Goal: Task Accomplishment & Management: Use online tool/utility

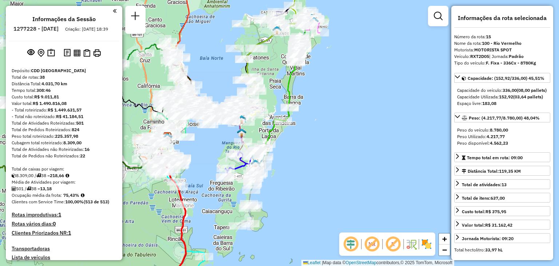
select select "**********"
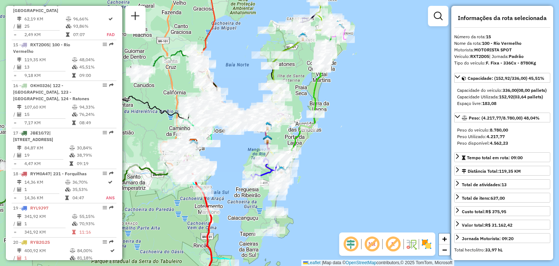
click at [329, 134] on div "Janela de atendimento Grade de atendimento Capacidade Transportadoras Veículos …" at bounding box center [279, 133] width 559 height 266
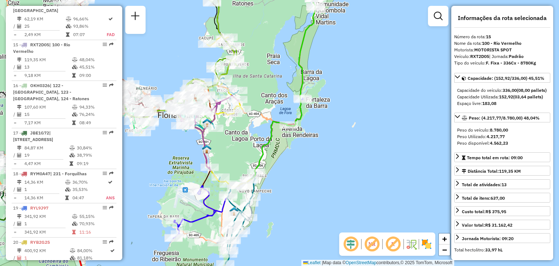
drag, startPoint x: 331, startPoint y: 78, endPoint x: 326, endPoint y: 99, distance: 22.5
click at [331, 83] on div "Janela de atendimento Grade de atendimento Capacidade Transportadoras Veículos …" at bounding box center [279, 133] width 559 height 266
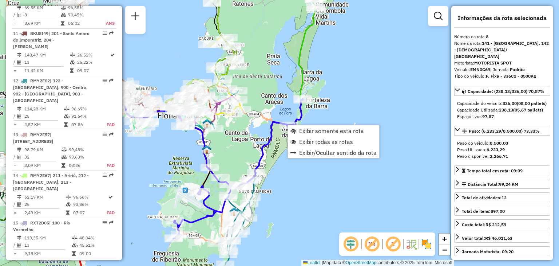
scroll to position [583, 0]
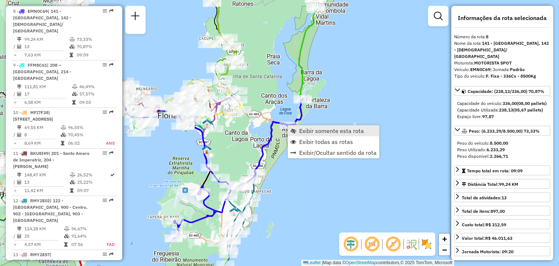
click at [324, 134] on span "Exibir somente esta rota" at bounding box center [331, 131] width 65 height 6
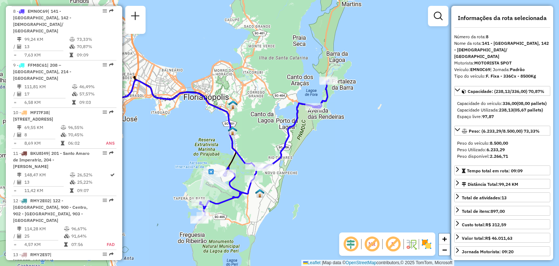
drag, startPoint x: 408, startPoint y: 145, endPoint x: 334, endPoint y: 160, distance: 75.9
click at [334, 160] on div "Janela de atendimento Grade de atendimento Capacidade Transportadoras Veículos …" at bounding box center [279, 133] width 559 height 266
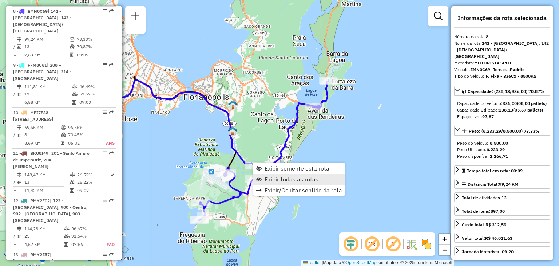
click at [284, 179] on span "Exibir todas as rotas" at bounding box center [292, 179] width 54 height 6
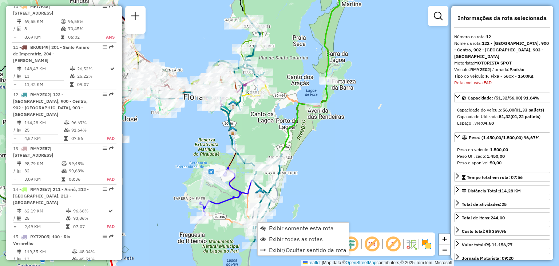
scroll to position [746, 0]
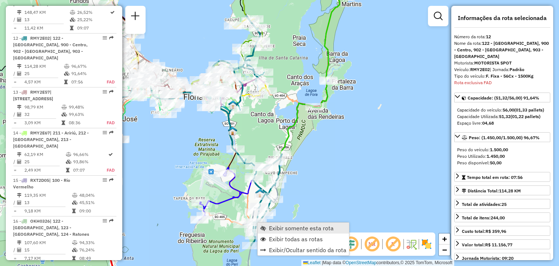
click at [282, 228] on span "Exibir somente esta rota" at bounding box center [301, 228] width 65 height 6
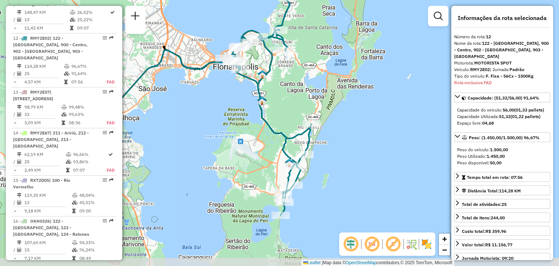
drag, startPoint x: 421, startPoint y: 173, endPoint x: 330, endPoint y: 135, distance: 99.0
click at [330, 134] on div "Janela de atendimento Grade de atendimento Capacidade Transportadoras Veículos …" at bounding box center [279, 133] width 559 height 266
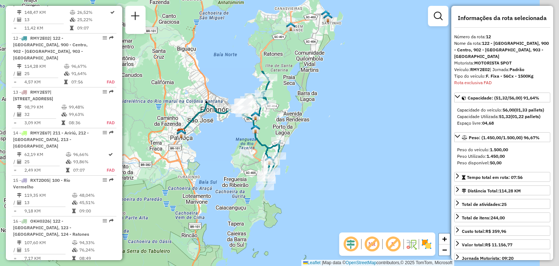
drag, startPoint x: 354, startPoint y: 121, endPoint x: 331, endPoint y: 149, distance: 36.7
click at [331, 149] on div "Janela de atendimento Grade de atendimento Capacidade Transportadoras Veículos …" at bounding box center [279, 133] width 559 height 266
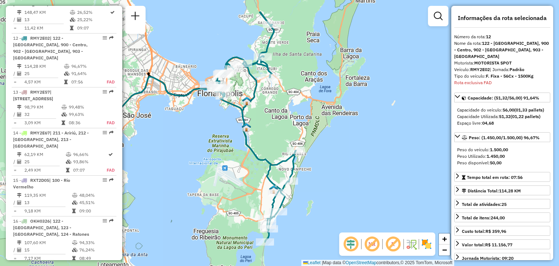
drag, startPoint x: 283, startPoint y: 186, endPoint x: 328, endPoint y: 187, distance: 45.2
click at [328, 187] on div "Janela de atendimento Grade de atendimento Capacidade Transportadoras Veículos …" at bounding box center [279, 133] width 559 height 266
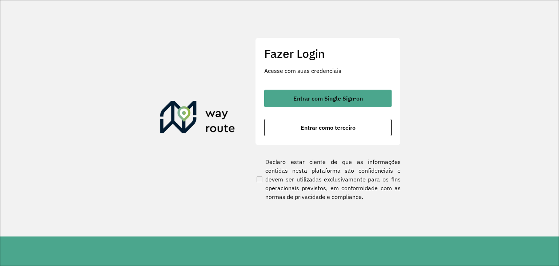
click at [315, 117] on div "Entrar com Single Sign-on Entrar como terceiro" at bounding box center [327, 113] width 127 height 47
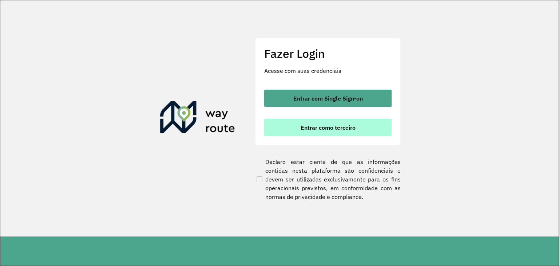
click at [314, 129] on span "Entrar como terceiro" at bounding box center [328, 128] width 55 height 6
click at [317, 129] on span "Entrar como terceiro" at bounding box center [328, 128] width 55 height 6
click at [338, 126] on span "Entrar como terceiro" at bounding box center [328, 128] width 55 height 6
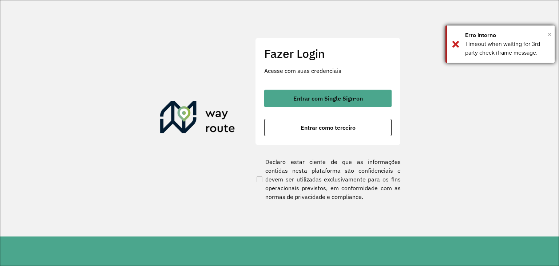
click at [549, 32] on span "×" at bounding box center [550, 34] width 4 height 11
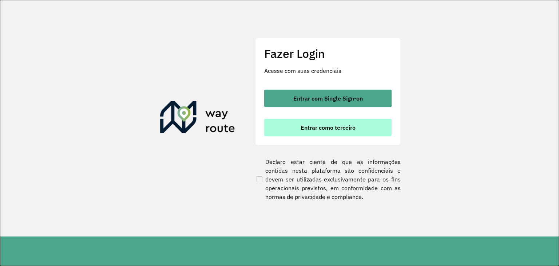
click at [322, 120] on button "Entrar como terceiro" at bounding box center [327, 127] width 127 height 17
click at [352, 122] on button "Entrar como terceiro" at bounding box center [327, 127] width 127 height 17
click at [342, 130] on span "Entrar como terceiro" at bounding box center [328, 128] width 55 height 6
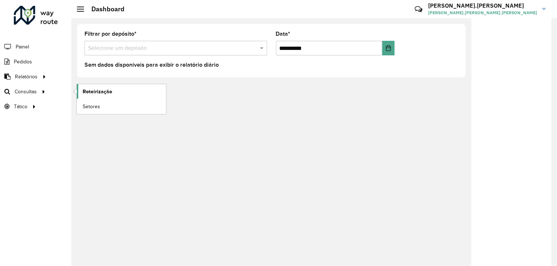
click at [93, 93] on span "Roteirização" at bounding box center [98, 92] width 30 height 8
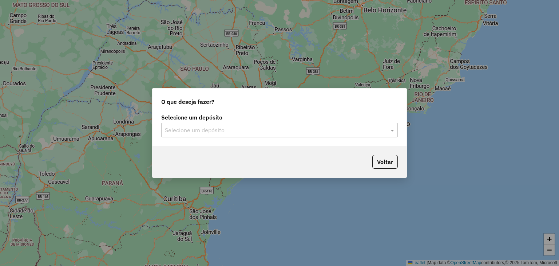
click at [223, 129] on input "text" at bounding box center [272, 130] width 215 height 9
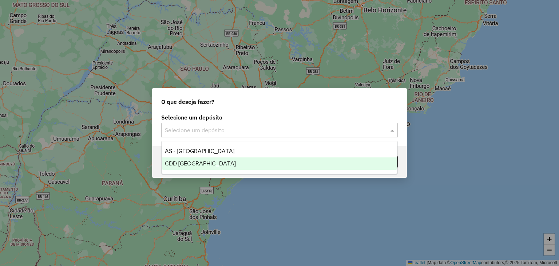
click at [222, 161] on div "CDD Florianópolis" at bounding box center [280, 163] width 236 height 12
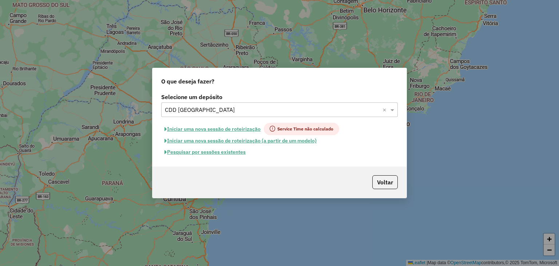
click at [241, 152] on button "Pesquisar por sessões existentes" at bounding box center [205, 151] width 88 height 11
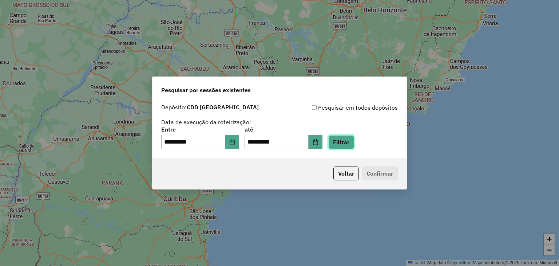
click at [354, 137] on button "Filtrar" at bounding box center [342, 142] width 26 height 14
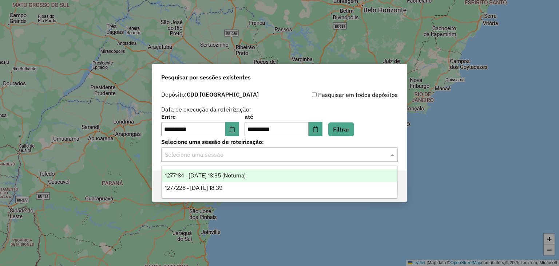
click at [184, 158] on input "text" at bounding box center [272, 154] width 215 height 9
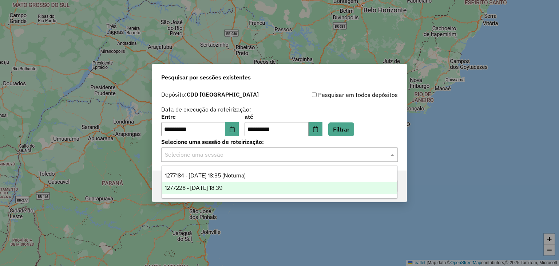
click at [201, 191] on div "1277228 - 17/09/2025 18:39" at bounding box center [280, 188] width 236 height 12
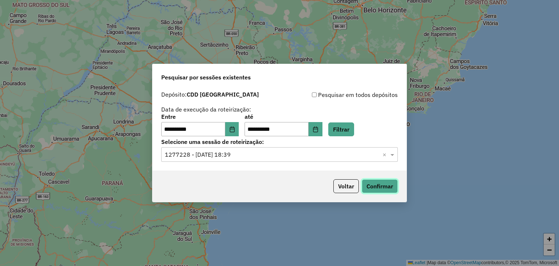
click at [389, 184] on button "Confirmar" at bounding box center [380, 186] width 36 height 14
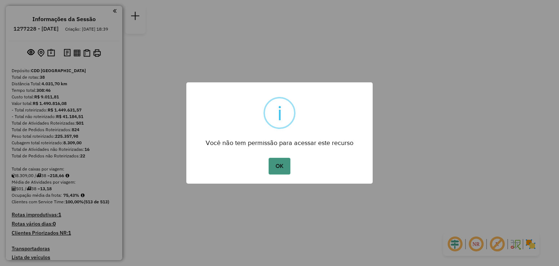
click at [285, 170] on button "OK" at bounding box center [279, 166] width 21 height 17
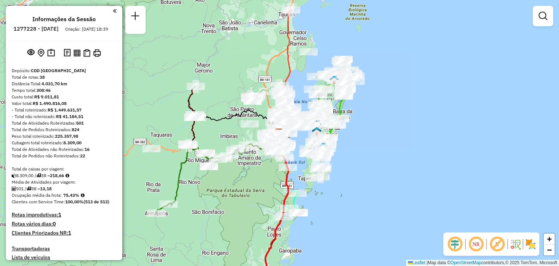
click at [479, 245] on em at bounding box center [476, 243] width 17 height 17
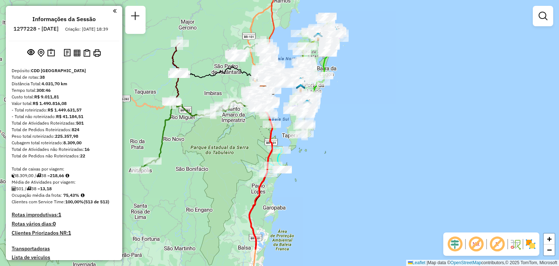
drag, startPoint x: 393, startPoint y: 129, endPoint x: 377, endPoint y: 86, distance: 45.9
click at [377, 86] on div "Janela de atendimento Grade de atendimento Capacidade Transportadoras Veículos …" at bounding box center [279, 133] width 559 height 266
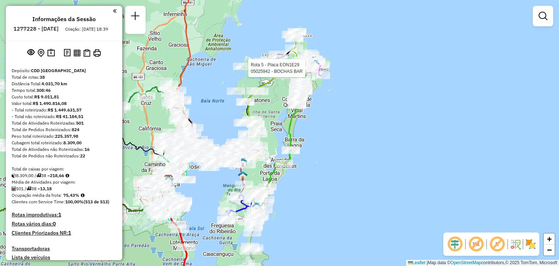
select select "**********"
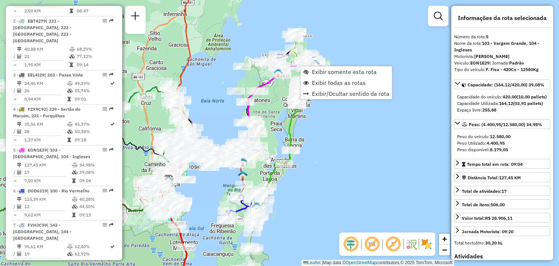
scroll to position [461, 0]
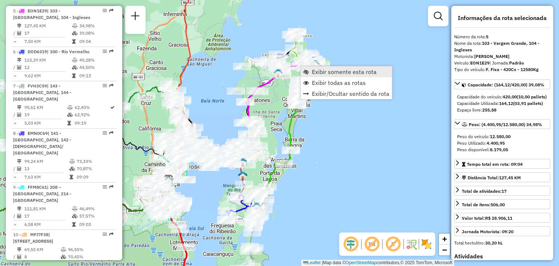
click at [346, 72] on span "Exibir somente esta rota" at bounding box center [344, 72] width 65 height 6
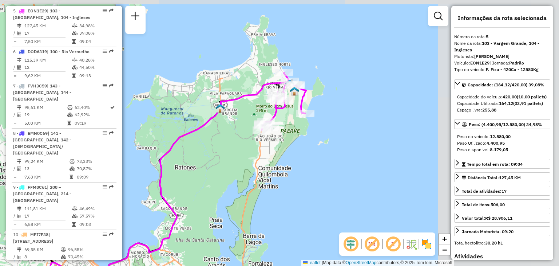
drag, startPoint x: 396, startPoint y: 88, endPoint x: 270, endPoint y: 156, distance: 143.2
click at [270, 156] on div "Janela de atendimento Grade de atendimento Capacidade Transportadoras Veículos …" at bounding box center [279, 133] width 559 height 266
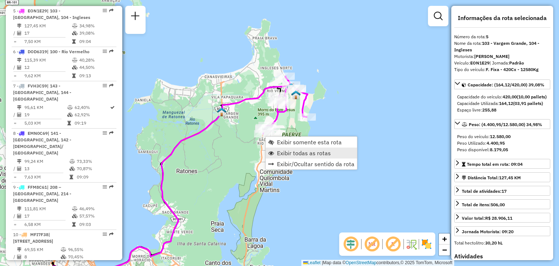
click at [304, 152] on span "Exibir todas as rotas" at bounding box center [304, 153] width 54 height 6
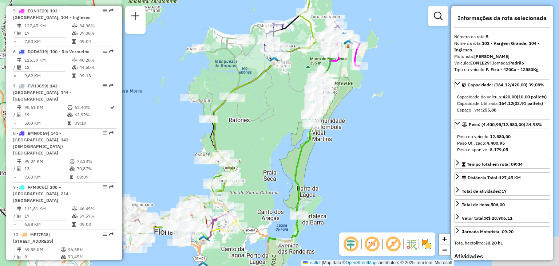
drag, startPoint x: 306, startPoint y: 157, endPoint x: 358, endPoint y: 99, distance: 78.4
click at [358, 99] on div "Janela de atendimento Grade de atendimento Capacidade Transportadoras Veículos …" at bounding box center [279, 133] width 559 height 266
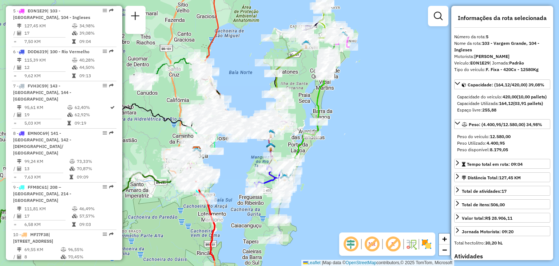
drag, startPoint x: 364, startPoint y: 137, endPoint x: 355, endPoint y: 105, distance: 33.2
click at [355, 105] on div "Janela de atendimento Grade de atendimento Capacidade Transportadoras Veículos …" at bounding box center [279, 133] width 559 height 266
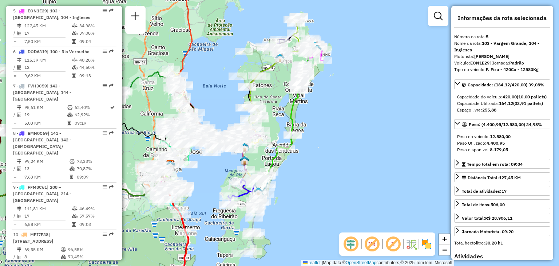
drag, startPoint x: 314, startPoint y: 175, endPoint x: 292, endPoint y: 180, distance: 23.2
click at [291, 185] on div "Janela de atendimento Grade de atendimento Capacidade Transportadoras Veículos …" at bounding box center [279, 133] width 559 height 266
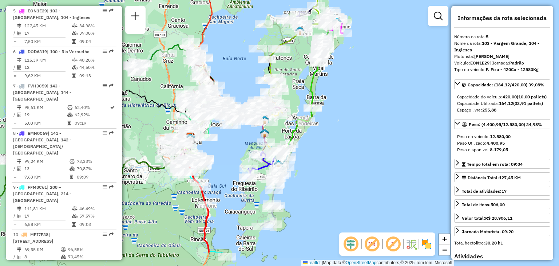
drag, startPoint x: 299, startPoint y: 201, endPoint x: 315, endPoint y: 161, distance: 42.9
click at [315, 161] on div "Janela de atendimento Grade de atendimento Capacidade Transportadoras Veículos …" at bounding box center [279, 133] width 559 height 266
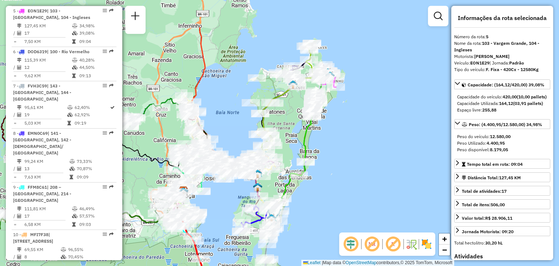
drag, startPoint x: 302, startPoint y: 44, endPoint x: 300, endPoint y: 108, distance: 64.1
click at [300, 108] on div "Janela de atendimento Grade de atendimento Capacidade Transportadoras Veículos …" at bounding box center [279, 133] width 559 height 266
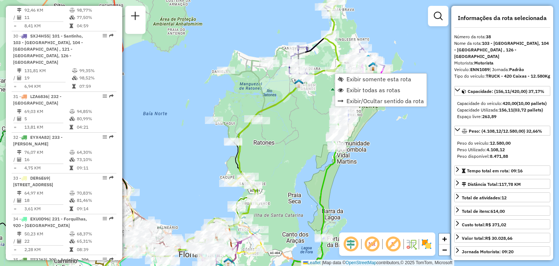
scroll to position [1757, 0]
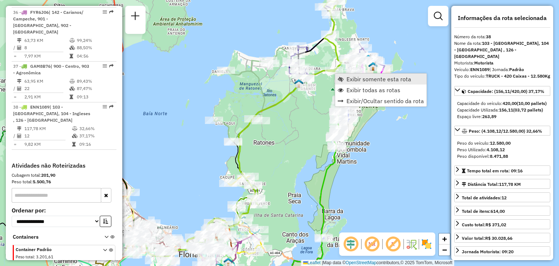
click at [367, 83] on link "Exibir somente esta rota" at bounding box center [380, 79] width 91 height 11
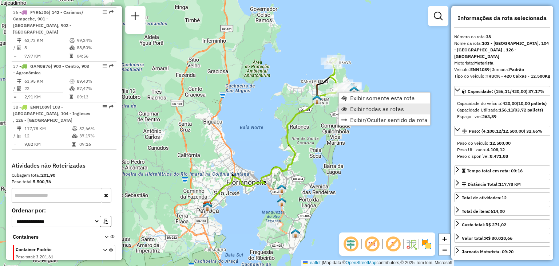
click at [362, 109] on span "Exibir todas as rotas" at bounding box center [377, 109] width 54 height 6
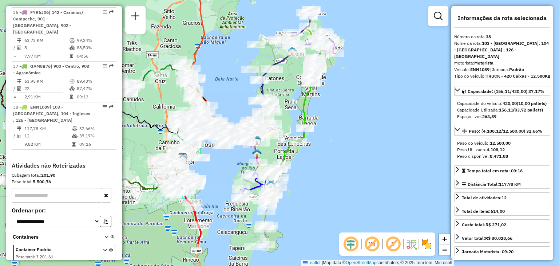
drag, startPoint x: 373, startPoint y: 144, endPoint x: 349, endPoint y: 95, distance: 54.4
click at [349, 95] on div "Janela de atendimento Grade de atendimento Capacidade Transportadoras Veículos …" at bounding box center [279, 133] width 559 height 266
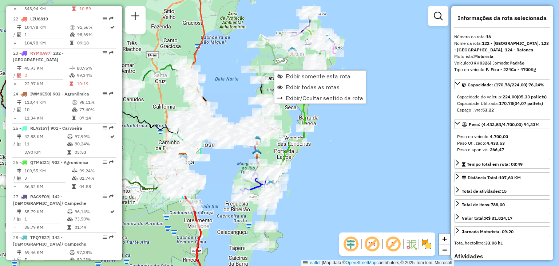
scroll to position [922, 0]
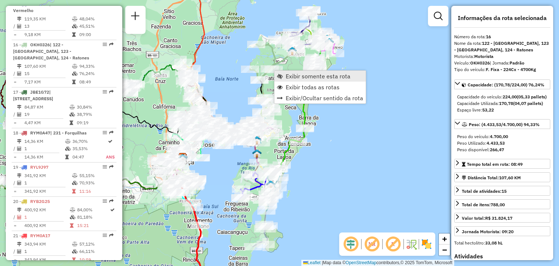
click at [295, 76] on span "Exibir somente esta rota" at bounding box center [318, 76] width 65 height 6
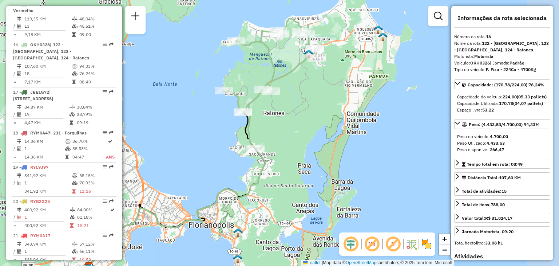
drag, startPoint x: 412, startPoint y: 94, endPoint x: 334, endPoint y: 105, distance: 78.8
click at [334, 105] on div "Janela de atendimento Grade de atendimento Capacidade Transportadoras Veículos …" at bounding box center [279, 133] width 559 height 266
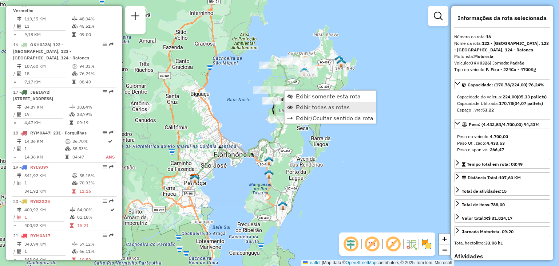
click at [309, 105] on span "Exibir todas as rotas" at bounding box center [323, 107] width 54 height 6
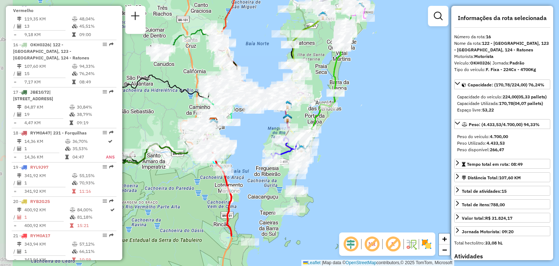
drag, startPoint x: 329, startPoint y: 146, endPoint x: 348, endPoint y: 95, distance: 54.6
click at [348, 95] on div "Janela de atendimento Grade de atendimento Capacidade Transportadoras Veículos …" at bounding box center [279, 133] width 559 height 266
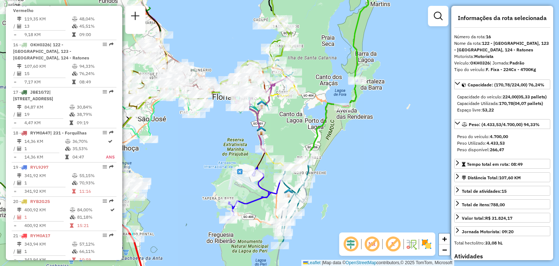
drag, startPoint x: 337, startPoint y: 174, endPoint x: 304, endPoint y: 138, distance: 49.2
click at [337, 170] on div "Janela de atendimento Grade de atendimento Capacidade Transportadoras Veículos …" at bounding box center [279, 133] width 559 height 266
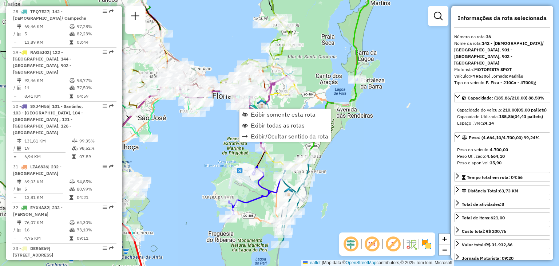
scroll to position [1717, 0]
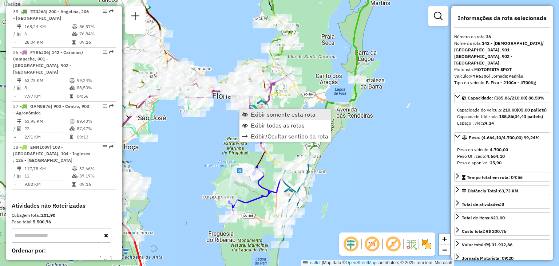
click at [275, 115] on span "Exibir somente esta rota" at bounding box center [283, 114] width 65 height 6
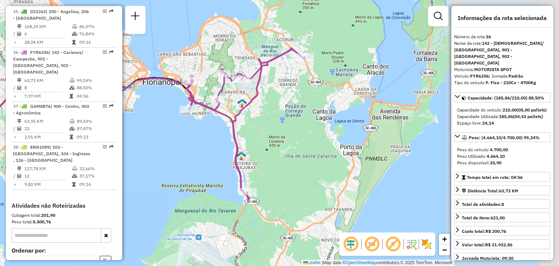
drag, startPoint x: 362, startPoint y: 102, endPoint x: 254, endPoint y: 109, distance: 108.0
click at [254, 111] on div "Janela de atendimento Grade de atendimento Capacidade Transportadoras Veículos …" at bounding box center [279, 133] width 559 height 266
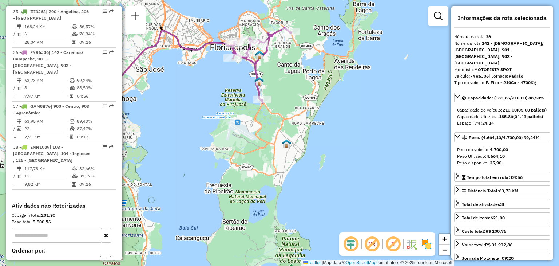
drag, startPoint x: 275, startPoint y: 131, endPoint x: 287, endPoint y: 81, distance: 51.8
click at [287, 81] on div "Janela de atendimento Grade de atendimento Capacidade Transportadoras Veículos …" at bounding box center [279, 133] width 559 height 266
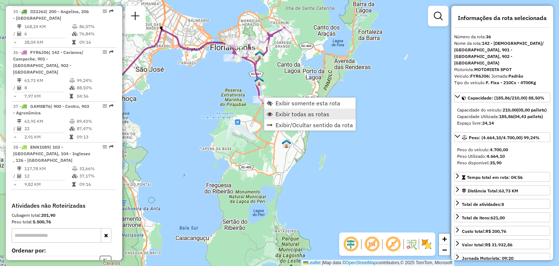
click at [304, 115] on span "Exibir todas as rotas" at bounding box center [303, 114] width 54 height 6
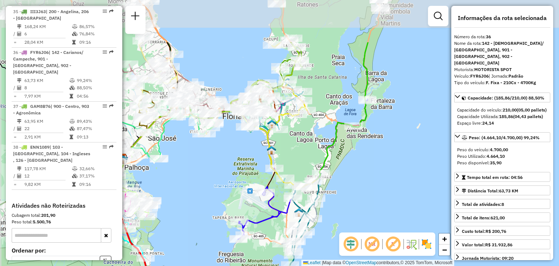
drag, startPoint x: 272, startPoint y: 79, endPoint x: 278, endPoint y: 133, distance: 54.2
click at [284, 147] on div "Janela de atendimento Grade de atendimento Capacidade Transportadoras Veículos …" at bounding box center [279, 133] width 559 height 266
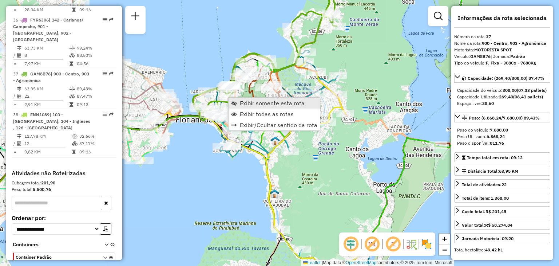
scroll to position [1757, 0]
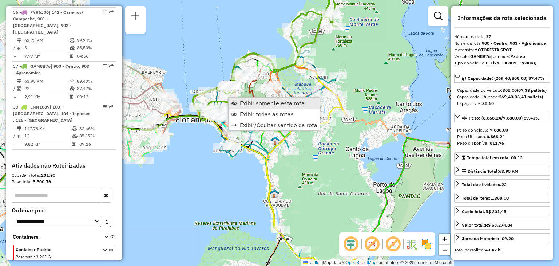
click at [263, 106] on span "Exibir somente esta rota" at bounding box center [272, 103] width 65 height 6
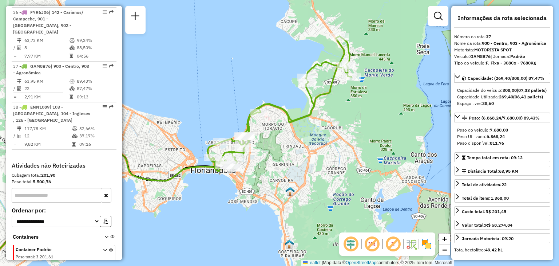
drag, startPoint x: 376, startPoint y: 122, endPoint x: 266, endPoint y: 140, distance: 111.9
click at [266, 140] on div "Janela de atendimento Grade de atendimento Capacidade Transportadoras Veículos …" at bounding box center [279, 133] width 559 height 266
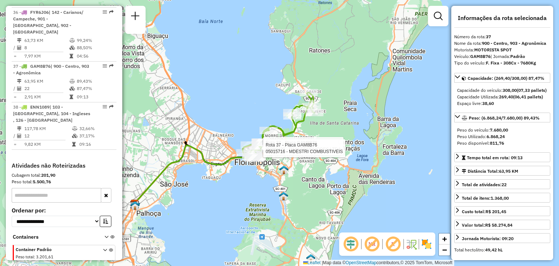
drag, startPoint x: 279, startPoint y: 175, endPoint x: 279, endPoint y: 185, distance: 9.8
click at [279, 185] on div "Rota 37 - Placa GAM8B76 05089420 - D146 PRODUCOES LTDA Rota 37 - Placa GAM8B76 …" at bounding box center [279, 133] width 559 height 266
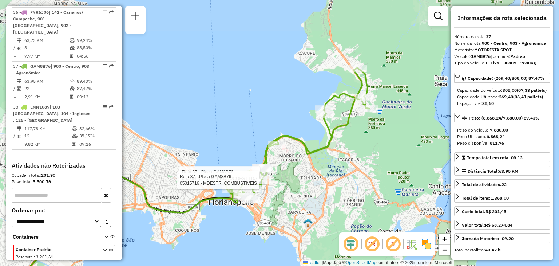
drag, startPoint x: 388, startPoint y: 136, endPoint x: 360, endPoint y: 215, distance: 84.1
click at [360, 215] on div "Rota 37 - Placa GAM8B76 05089420 - D146 PRODUCOES LTDA Rota 37 - Placa GAM8B76 …" at bounding box center [279, 133] width 559 height 266
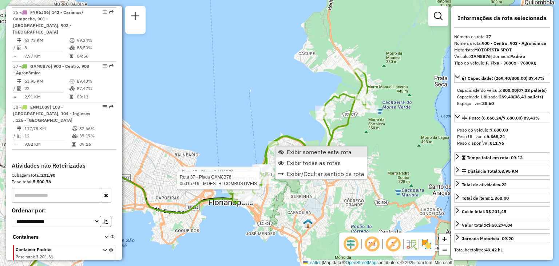
click at [329, 153] on span "Exibir somente esta rota" at bounding box center [319, 152] width 65 height 6
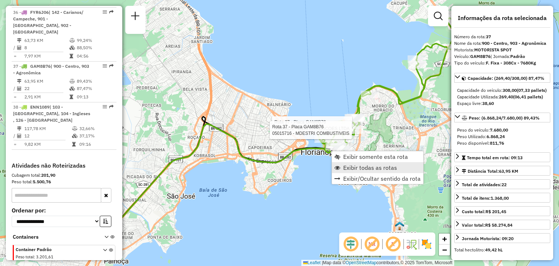
click at [351, 168] on span "Exibir todas as rotas" at bounding box center [370, 168] width 54 height 6
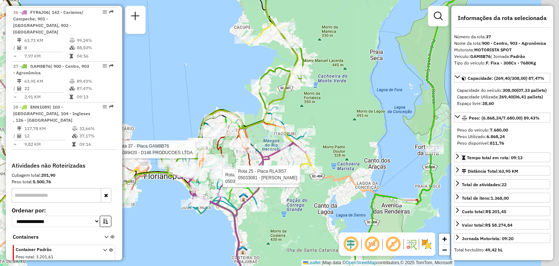
drag, startPoint x: 369, startPoint y: 156, endPoint x: 302, endPoint y: 142, distance: 69.3
click at [318, 144] on div "Rota 37 - Placa GAM8B76 05089420 - D146 PRODUCOES LTDA Rota 28 - Placa TPQ7E27 …" at bounding box center [279, 133] width 559 height 266
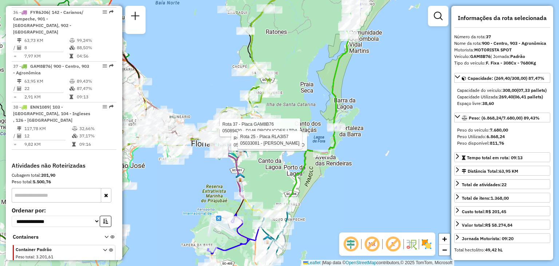
drag, startPoint x: 264, startPoint y: 204, endPoint x: 269, endPoint y: 166, distance: 38.5
click at [269, 166] on div "Rota 37 - Placa GAM8B76 05089420 - D146 PRODUCOES LTDA Rota 28 - Placa TPQ7E27 …" at bounding box center [279, 133] width 559 height 266
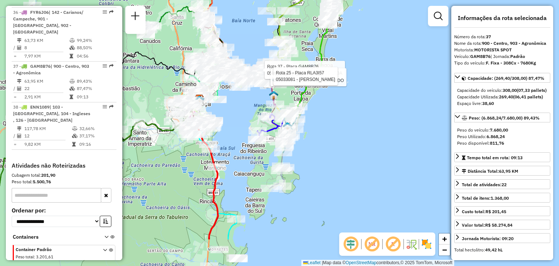
drag, startPoint x: 297, startPoint y: 227, endPoint x: 293, endPoint y: 188, distance: 39.9
click at [315, 174] on div "Rota 37 - Placa GAM8B76 05089420 - D146 PRODUCOES LTDA Rota 28 - Placa TPQ7E27 …" at bounding box center [279, 133] width 559 height 266
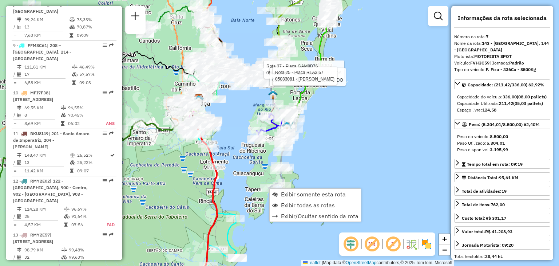
scroll to position [543, 0]
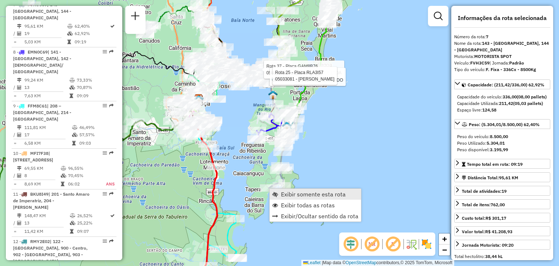
click at [314, 199] on link "Exibir somente esta rota" at bounding box center [315, 194] width 91 height 11
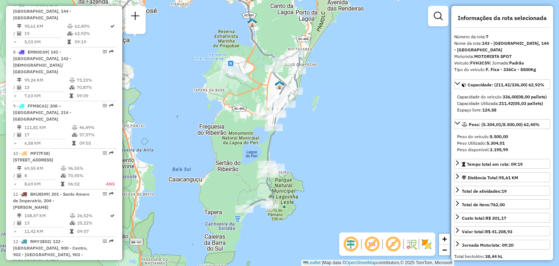
drag, startPoint x: 404, startPoint y: 173, endPoint x: 325, endPoint y: 129, distance: 90.4
click at [325, 129] on div "Janela de atendimento Grade de atendimento Capacidade Transportadoras Veículos …" at bounding box center [279, 133] width 559 height 266
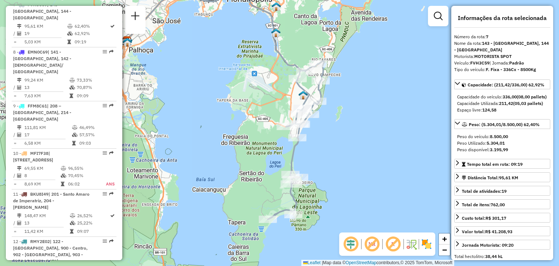
drag, startPoint x: 320, startPoint y: 125, endPoint x: 344, endPoint y: 136, distance: 26.6
click at [344, 136] on div "Janela de atendimento Grade de atendimento Capacidade Transportadoras Veículos …" at bounding box center [279, 133] width 559 height 266
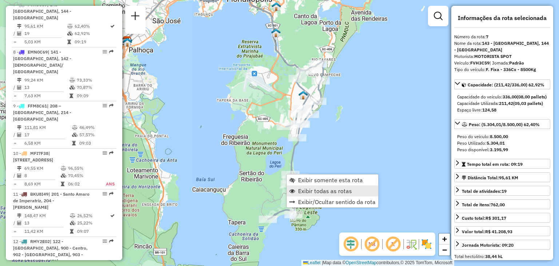
click at [331, 192] on span "Exibir todas as rotas" at bounding box center [325, 191] width 54 height 6
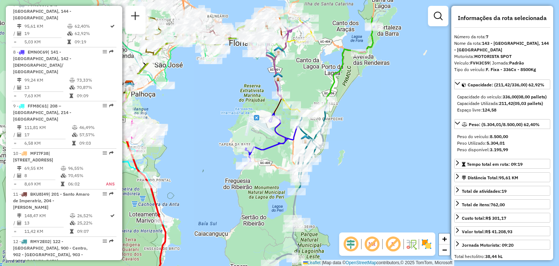
drag, startPoint x: 357, startPoint y: 119, endPoint x: 333, endPoint y: 143, distance: 33.7
click at [355, 161] on div "Janela de atendimento Grade de atendimento Capacidade Transportadoras Veículos …" at bounding box center [279, 133] width 559 height 266
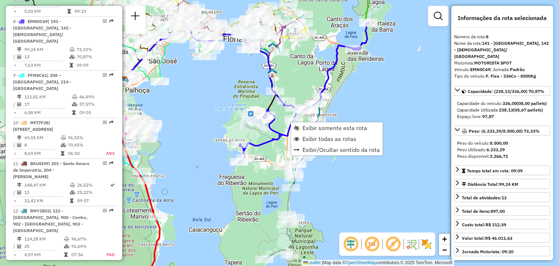
scroll to position [583, 0]
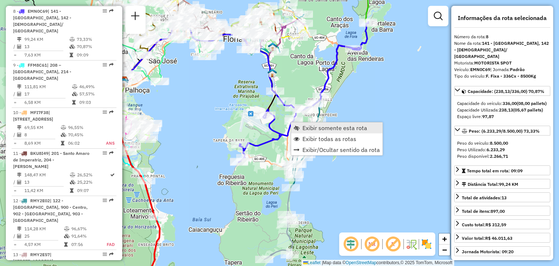
click at [316, 129] on span "Exibir somente esta rota" at bounding box center [335, 128] width 65 height 6
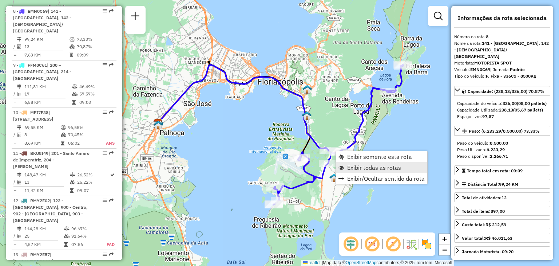
click at [355, 165] on span "Exibir todas as rotas" at bounding box center [374, 168] width 54 height 6
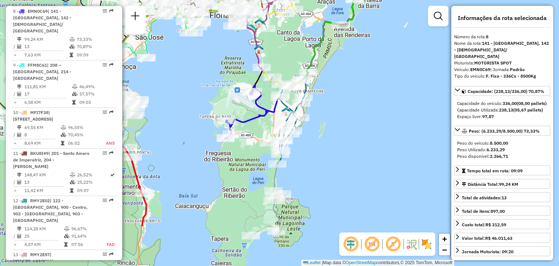
drag, startPoint x: 418, startPoint y: 171, endPoint x: 370, endPoint y: 105, distance: 81.9
click at [370, 105] on div "Janela de atendimento Grade de atendimento Capacidade Transportadoras Veículos …" at bounding box center [279, 133] width 559 height 266
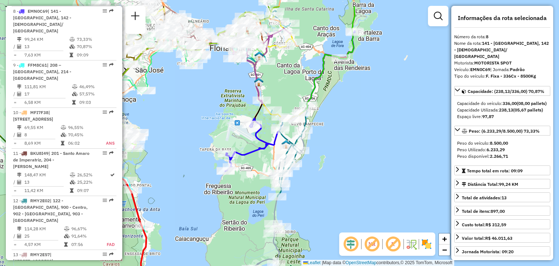
drag, startPoint x: 353, startPoint y: 97, endPoint x: 353, endPoint y: 131, distance: 34.2
click at [353, 131] on div "Janela de atendimento Grade de atendimento Capacidade Transportadoras Veículos …" at bounding box center [279, 133] width 559 height 266
